Goal: Information Seeking & Learning: Learn about a topic

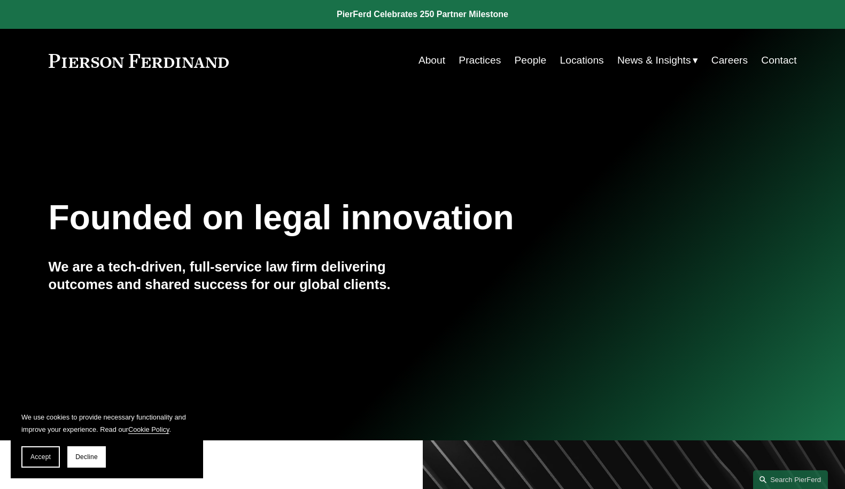
click at [522, 58] on link "People" at bounding box center [531, 60] width 32 height 20
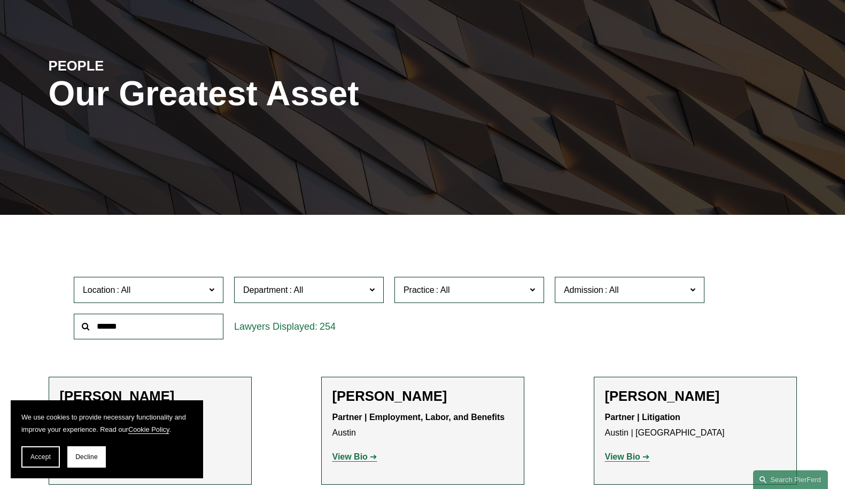
scroll to position [160, 0]
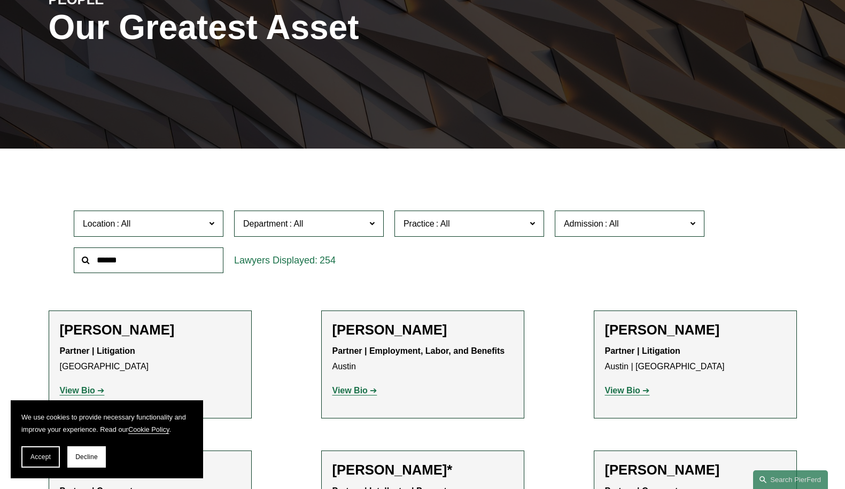
click at [162, 261] on input "text" at bounding box center [149, 260] width 150 height 26
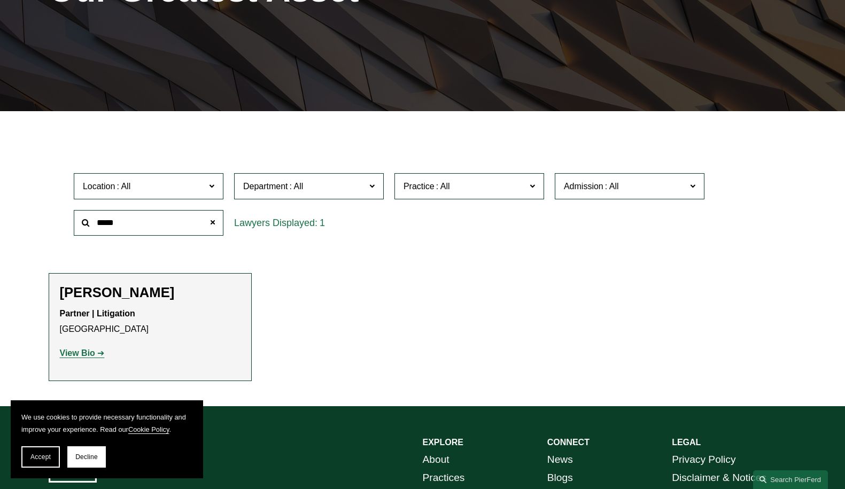
scroll to position [214, 0]
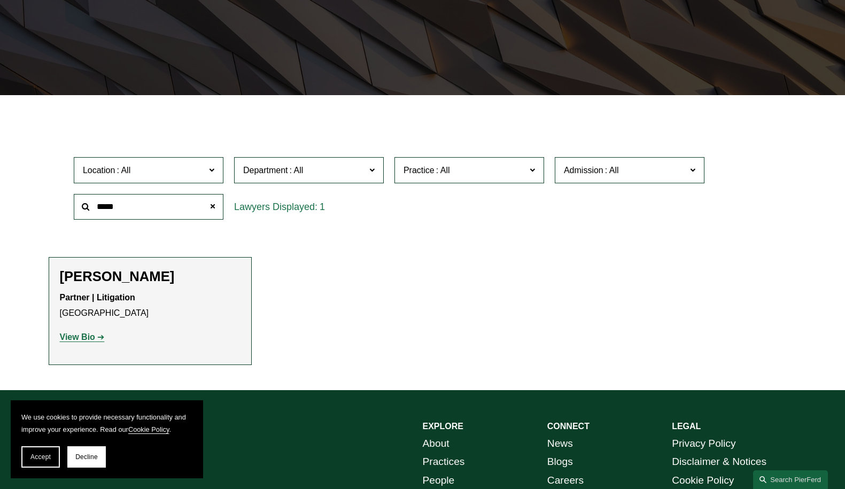
type input "*****"
click at [93, 340] on strong "View Bio" at bounding box center [77, 336] width 35 height 9
click at [64, 334] on strong "View Bio" at bounding box center [77, 336] width 35 height 9
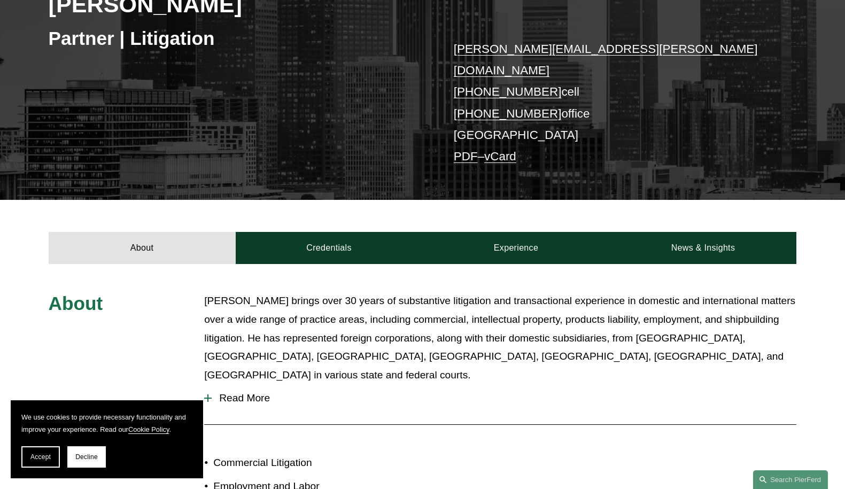
scroll to position [267, 0]
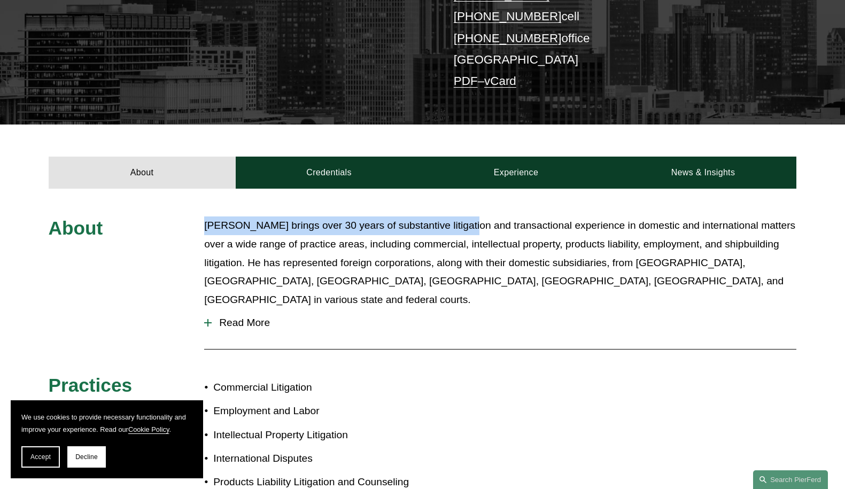
drag, startPoint x: 204, startPoint y: 207, endPoint x: 469, endPoint y: 219, distance: 265.9
click at [469, 219] on div "About Larry R. Schmadeka brings over 30 years of substantive litigation and tra…" at bounding box center [422, 358] width 845 height 285
click at [234, 317] on span "Read More" at bounding box center [504, 323] width 585 height 12
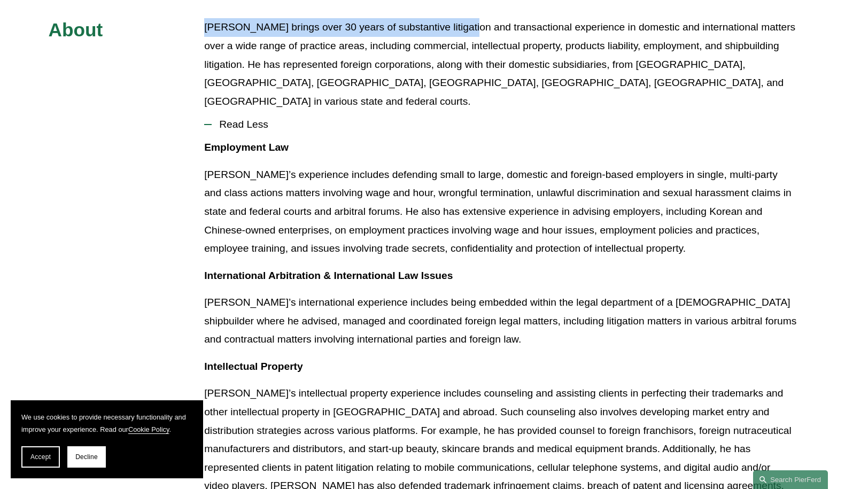
scroll to position [481, 0]
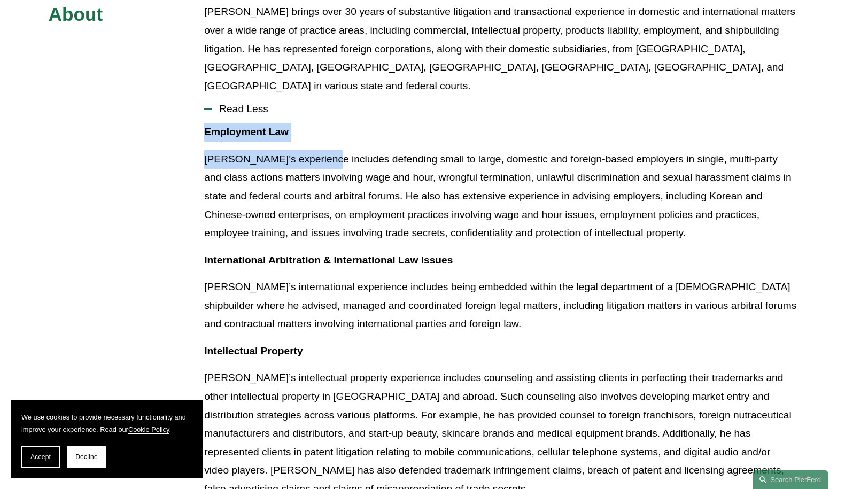
drag, startPoint x: 204, startPoint y: 105, endPoint x: 319, endPoint y: 114, distance: 114.7
click at [319, 123] on div "Employment Law Larry’s experience includes defending small to large, domestic a…" at bounding box center [500, 493] width 592 height 740
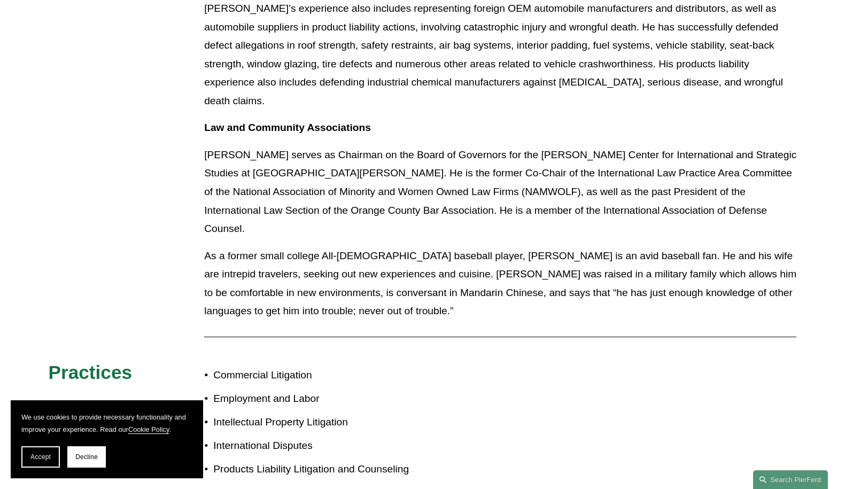
scroll to position [1176, 0]
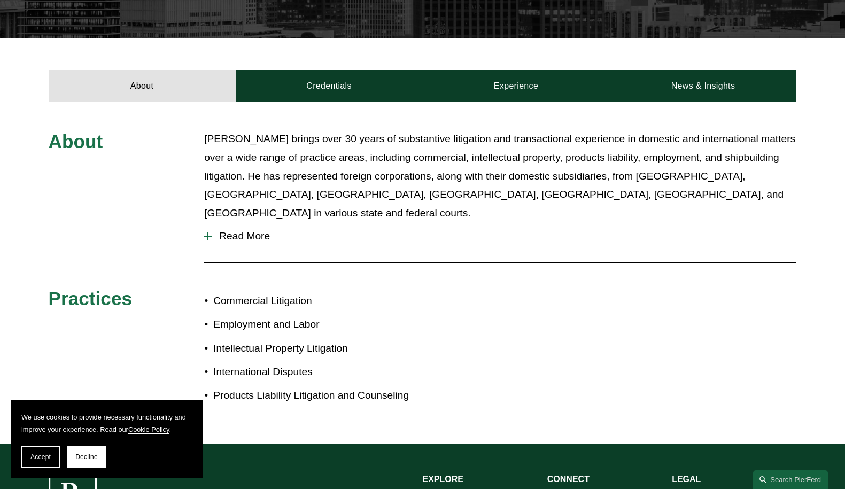
scroll to position [428, 0]
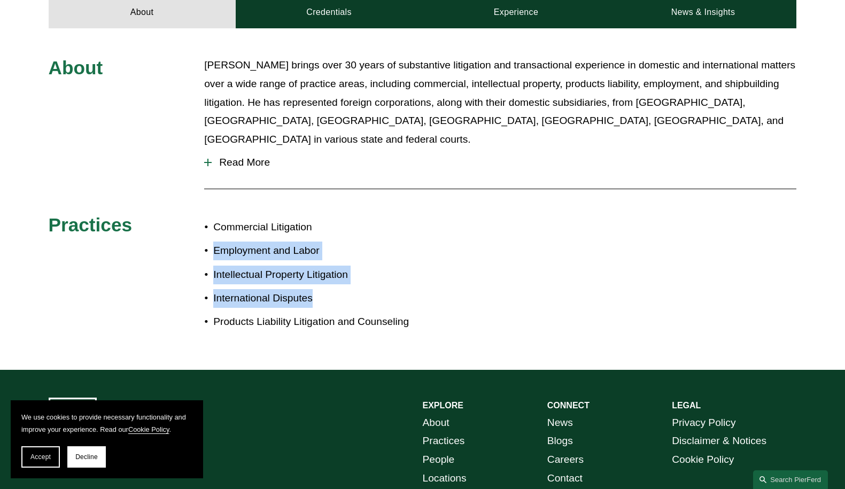
drag, startPoint x: 210, startPoint y: 224, endPoint x: 373, endPoint y: 257, distance: 166.9
click at [373, 257] on ul "Commercial Litigation Employment and Labor Intellectual Property Litigation Int…" at bounding box center [313, 274] width 218 height 113
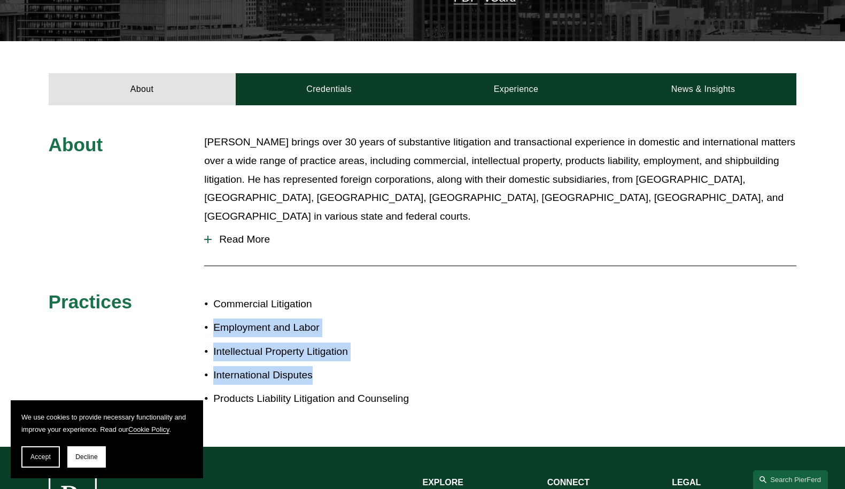
scroll to position [214, 0]
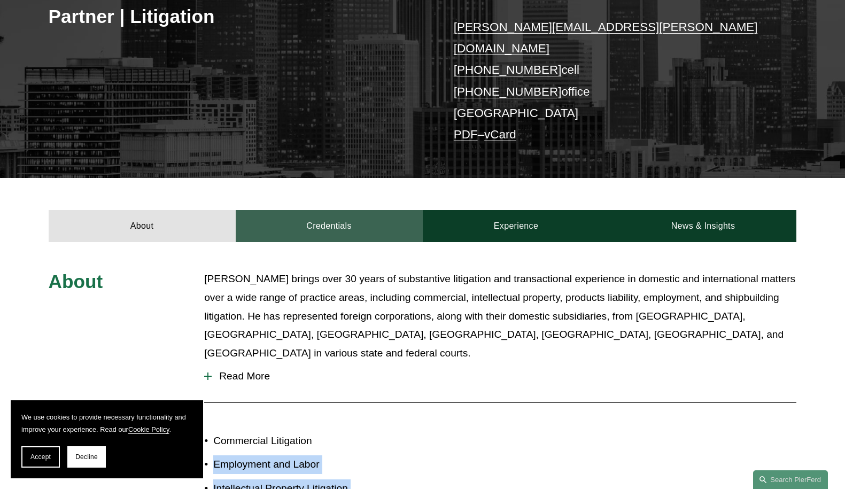
click at [334, 210] on link "Credentials" at bounding box center [329, 226] width 187 height 32
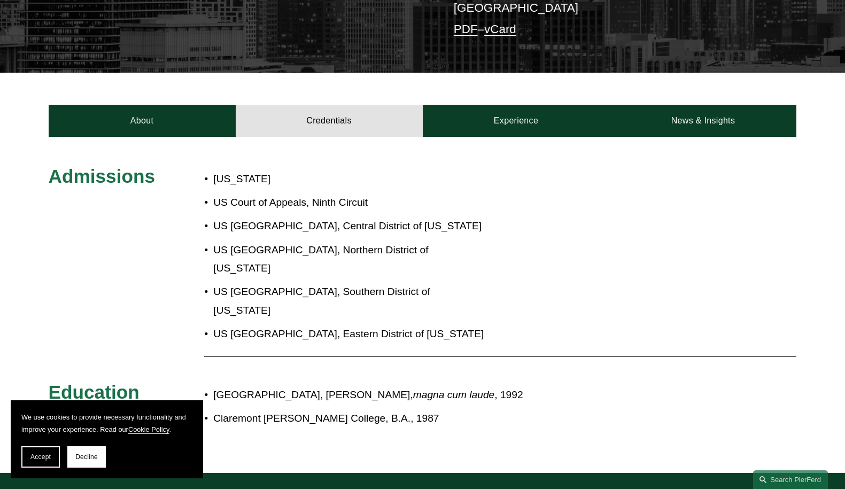
scroll to position [321, 0]
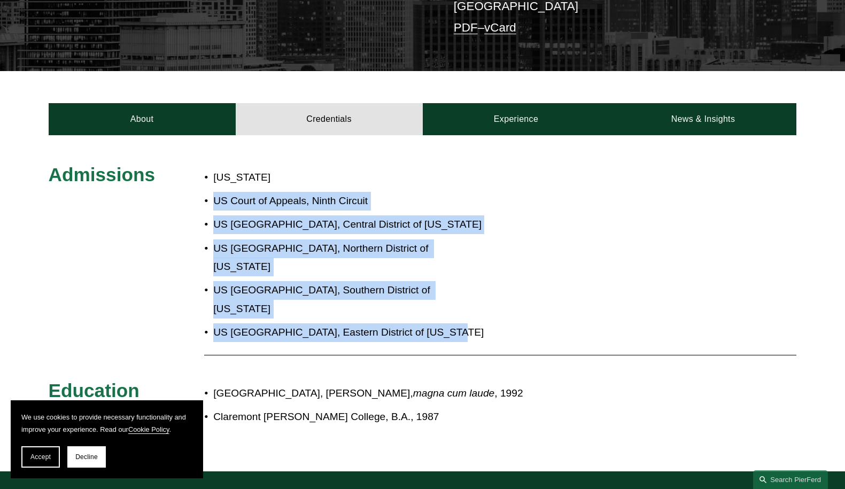
drag, startPoint x: 217, startPoint y: 185, endPoint x: 449, endPoint y: 272, distance: 247.6
click at [449, 272] on ul "California US Court of Appeals, Ninth Circuit US District Court, Central Distri…" at bounding box center [344, 254] width 281 height 173
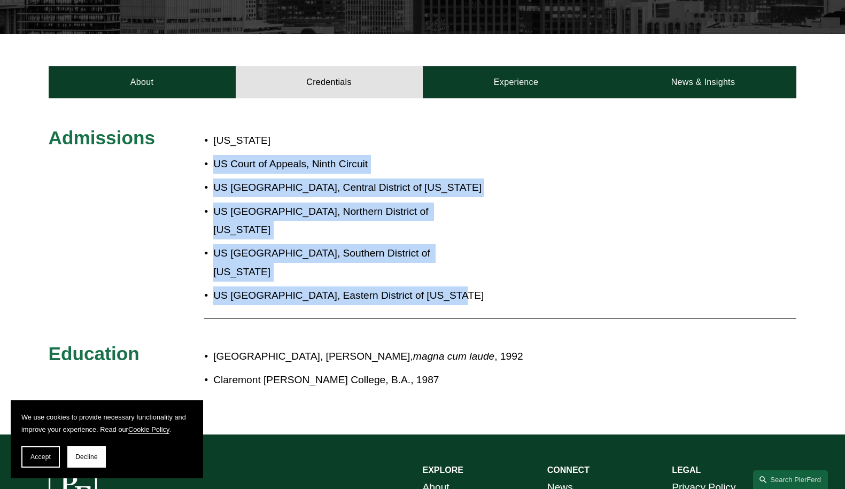
scroll to position [374, 0]
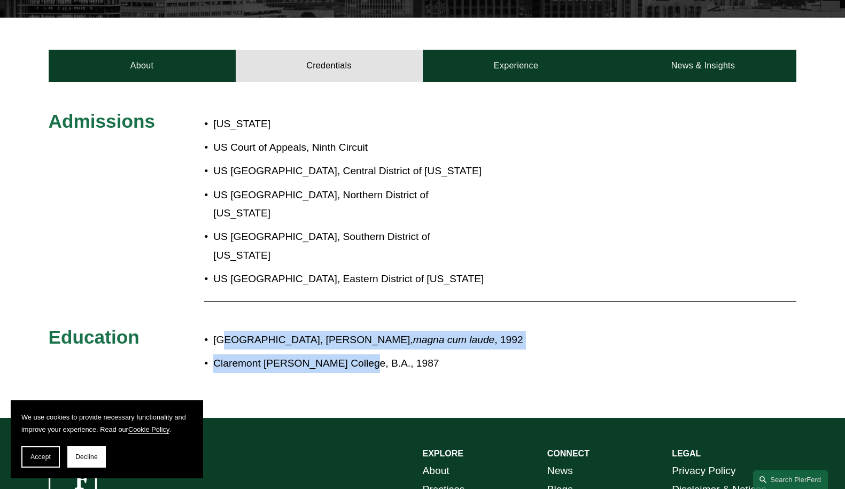
drag, startPoint x: 223, startPoint y: 304, endPoint x: 366, endPoint y: 312, distance: 142.4
click at [366, 331] on ul "Southwestern University School of Law, J.D., magna cum laude , 1992 Claremont M…" at bounding box center [453, 352] width 499 height 42
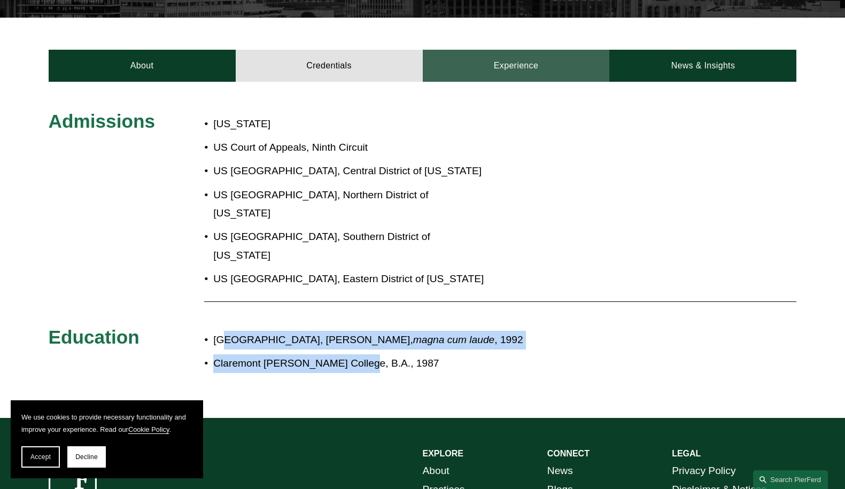
click at [521, 50] on link "Experience" at bounding box center [516, 66] width 187 height 32
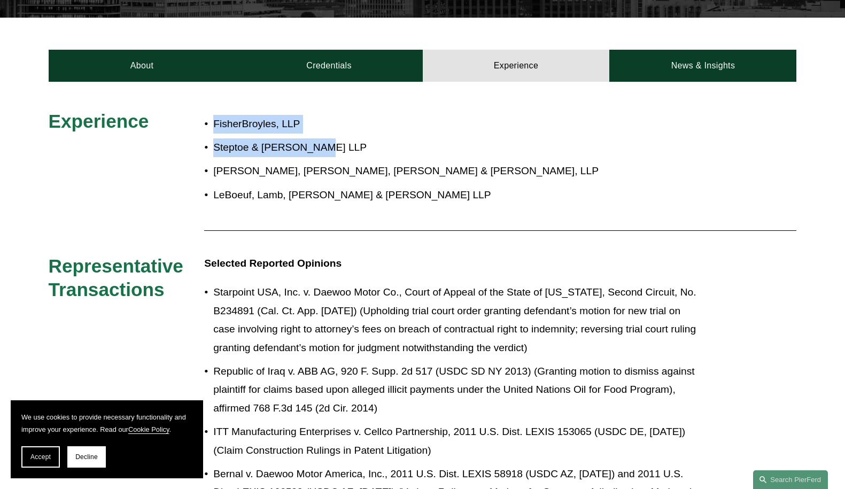
drag, startPoint x: 212, startPoint y: 105, endPoint x: 369, endPoint y: 123, distance: 157.7
click at [369, 123] on ul "FisherBroyles, LLP Steptoe & Johnson LLP Lewis, Brisbois, Bisgaard & Smith, LLP…" at bounding box center [453, 159] width 499 height 89
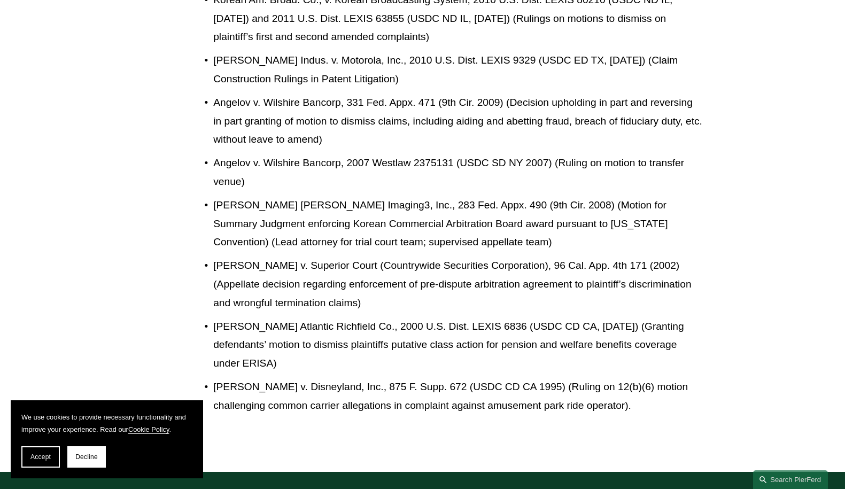
scroll to position [588, 0]
